Goal: Information Seeking & Learning: Find specific fact

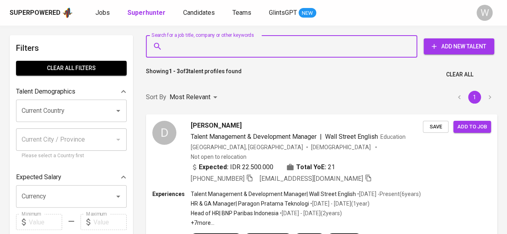
click at [186, 40] on input "Search for a job title, company or other keywords" at bounding box center [283, 46] width 236 height 15
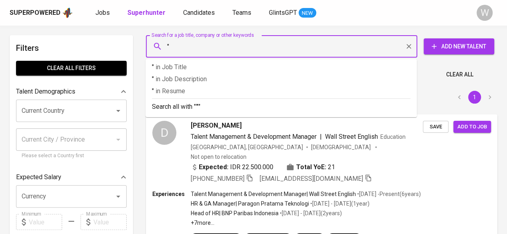
paste input "[PERSON_NAME]"
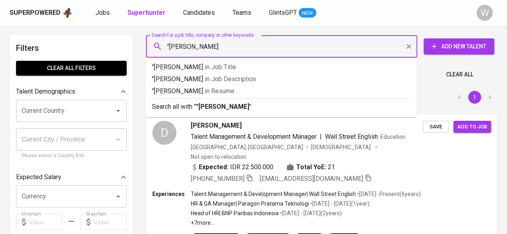
type input ""[PERSON_NAME]""
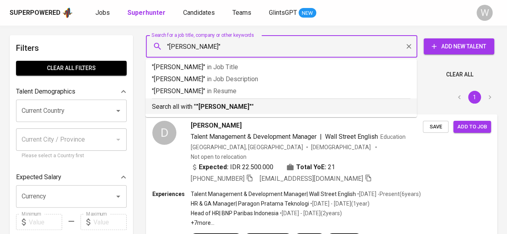
click at [197, 106] on b ""[PERSON_NAME]"" at bounding box center [224, 107] width 56 height 8
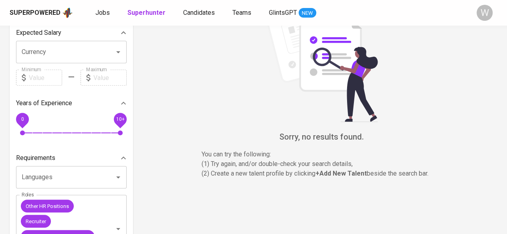
scroll to position [145, 0]
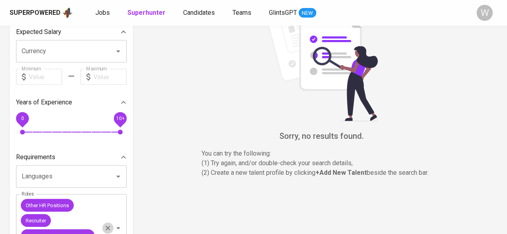
click at [109, 225] on icon "Clear" at bounding box center [108, 228] width 8 height 8
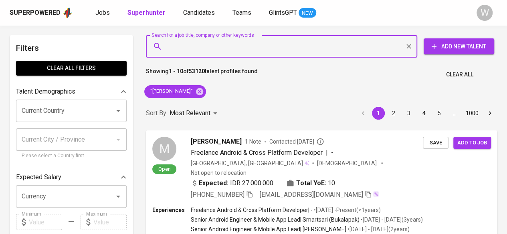
click at [252, 45] on input "Search for a job title, company or other keywords" at bounding box center [283, 46] width 236 height 15
paste input "[EMAIL_ADDRESS][DOMAIN_NAME]"
type input "[EMAIL_ADDRESS][DOMAIN_NAME]"
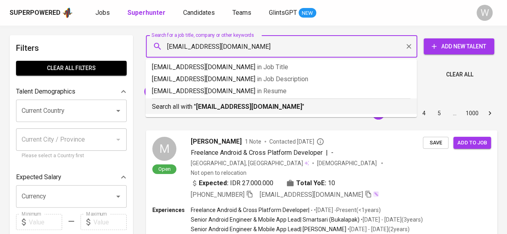
click at [268, 107] on b "[EMAIL_ADDRESS][DOMAIN_NAME]" at bounding box center [249, 107] width 106 height 8
click at [242, 106] on div "Sort By Most Relevant MOST_RELEVANT 1 2 3 4 5 … 1000" at bounding box center [321, 113] width 361 height 24
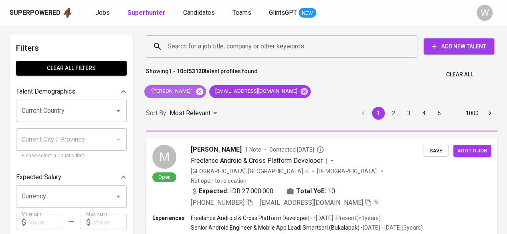
click at [203, 93] on icon at bounding box center [199, 91] width 7 height 7
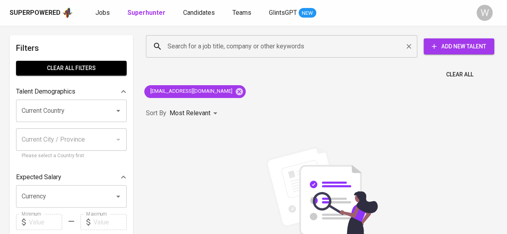
click at [219, 50] on input "Search for a job title, company or other keywords" at bounding box center [283, 46] width 236 height 15
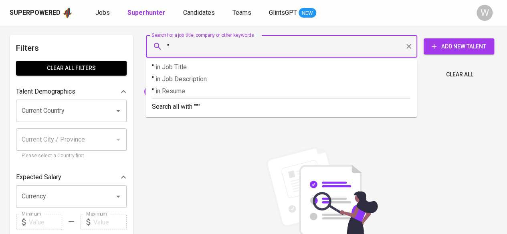
paste input "[PERSON_NAME]"
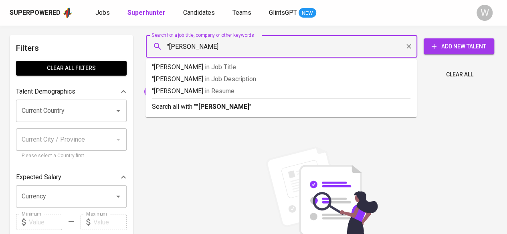
type input ""[PERSON_NAME]""
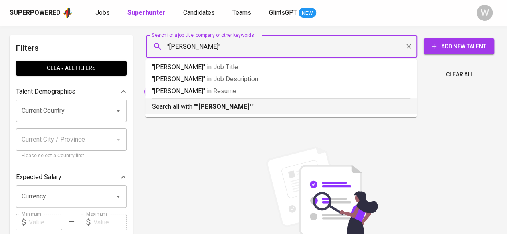
click at [252, 110] on b ""[PERSON_NAME]"" at bounding box center [224, 107] width 56 height 8
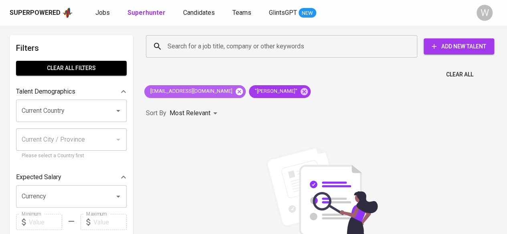
click at [236, 93] on icon at bounding box center [239, 91] width 7 height 7
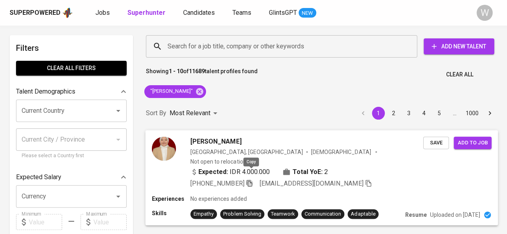
click at [252, 180] on icon "button" at bounding box center [249, 183] width 6 height 7
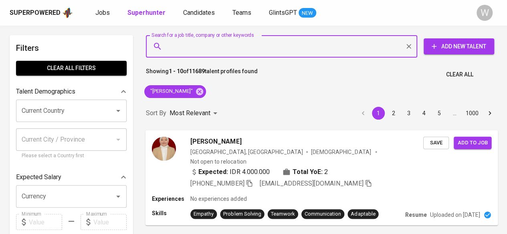
click at [258, 51] on input "Search for a job title, company or other keywords" at bounding box center [283, 46] width 236 height 15
paste input "[EMAIL_ADDRESS][DOMAIN_NAME]"
type input "[EMAIL_ADDRESS][DOMAIN_NAME]"
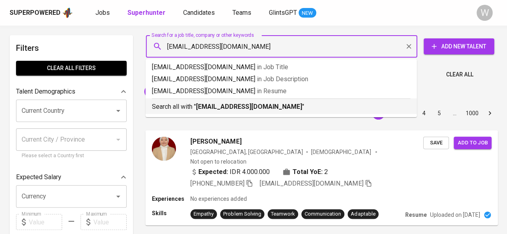
click at [265, 104] on p "Search all with " [EMAIL_ADDRESS][DOMAIN_NAME] "" at bounding box center [281, 107] width 258 height 10
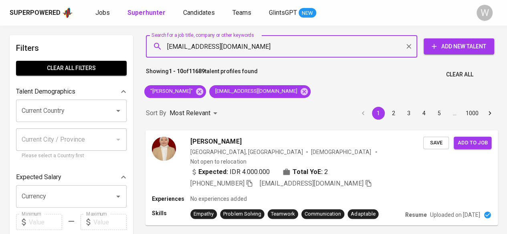
click at [265, 104] on div "Sort By Most Relevant MOST_RELEVANT 1 2 3 4 5 … 1000" at bounding box center [321, 113] width 361 height 24
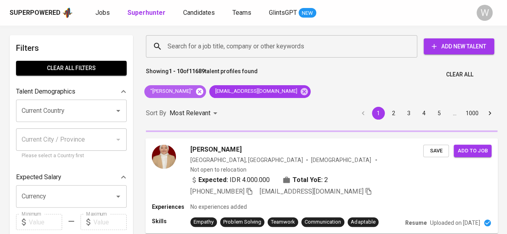
click at [203, 93] on icon at bounding box center [199, 91] width 7 height 7
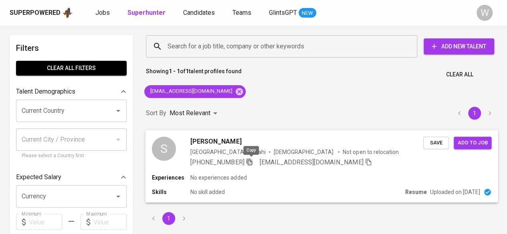
click at [251, 163] on icon "button" at bounding box center [249, 161] width 7 height 7
